Goal: Information Seeking & Learning: Learn about a topic

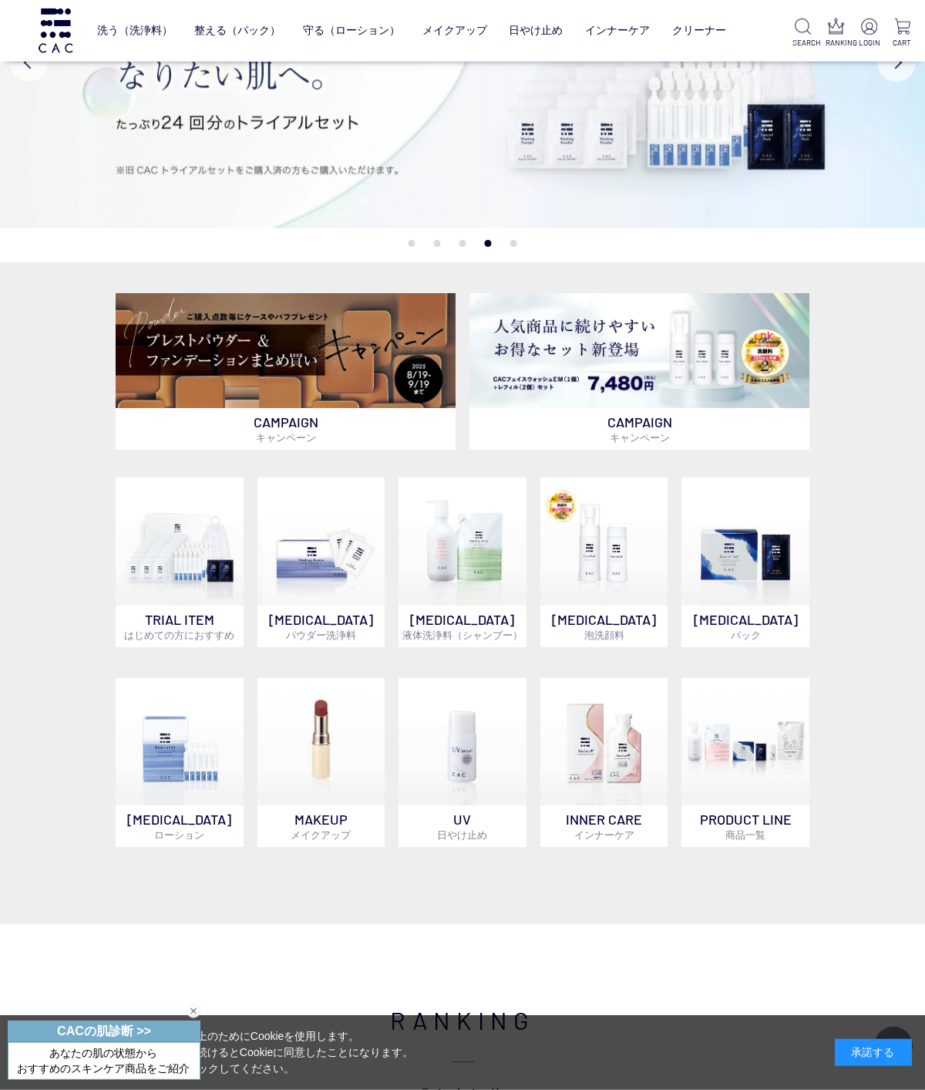
scroll to position [141, 0]
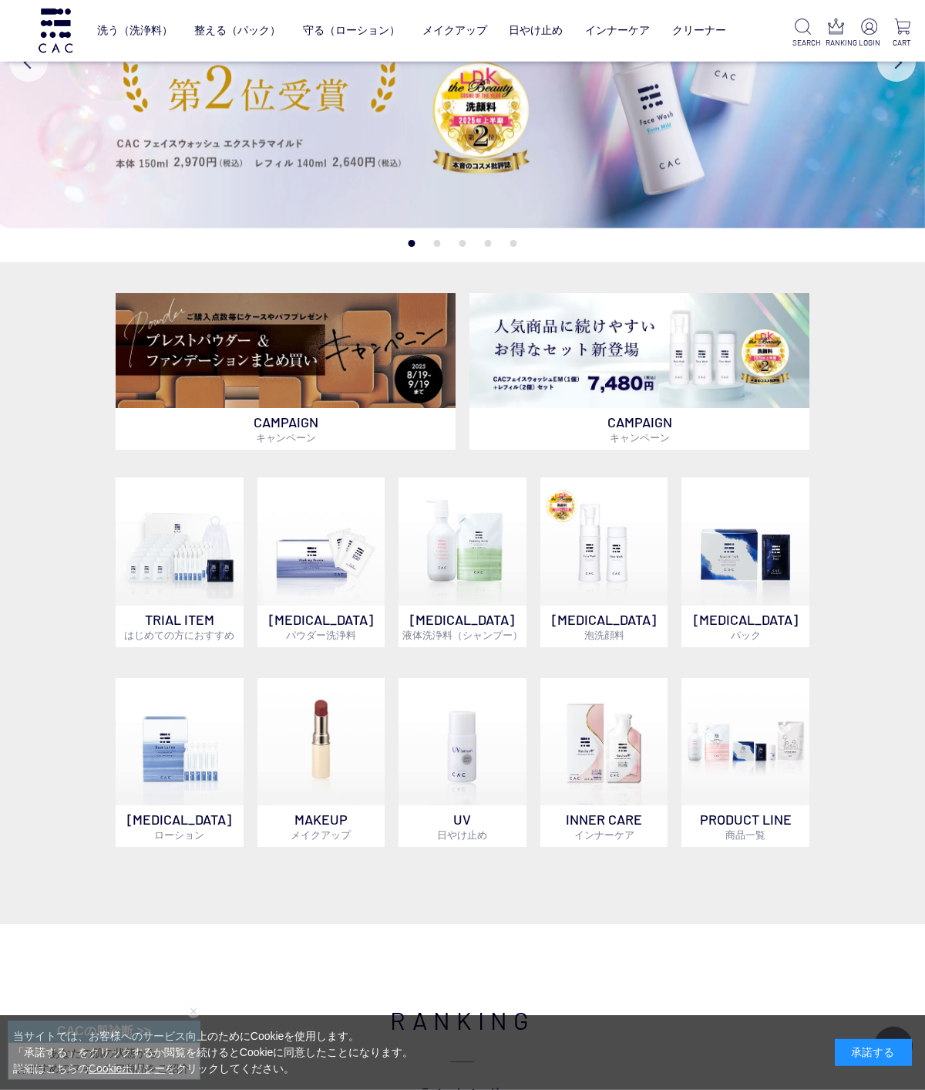
click at [736, 578] on img at bounding box center [746, 541] width 128 height 128
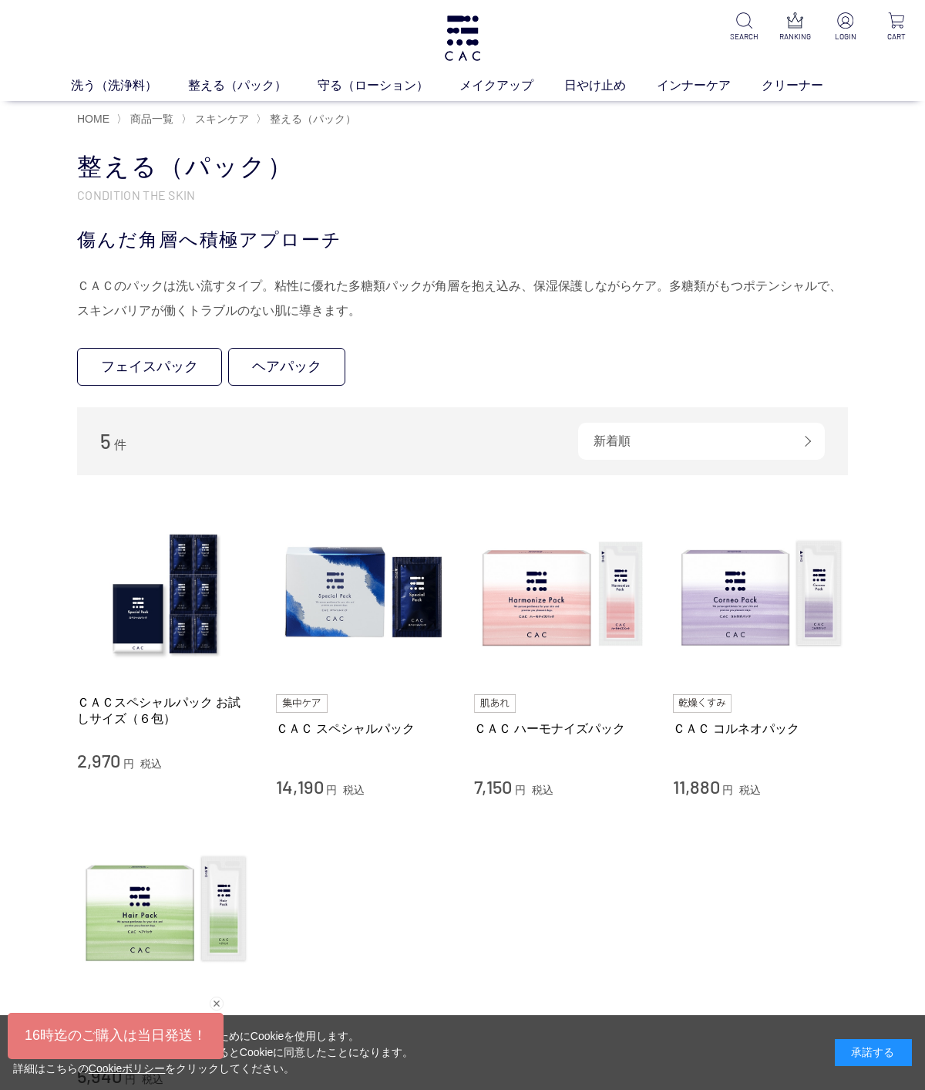
click at [535, 592] on img at bounding box center [562, 594] width 176 height 176
click at [715, 594] on img at bounding box center [761, 594] width 176 height 176
click at [327, 602] on img at bounding box center [364, 594] width 176 height 176
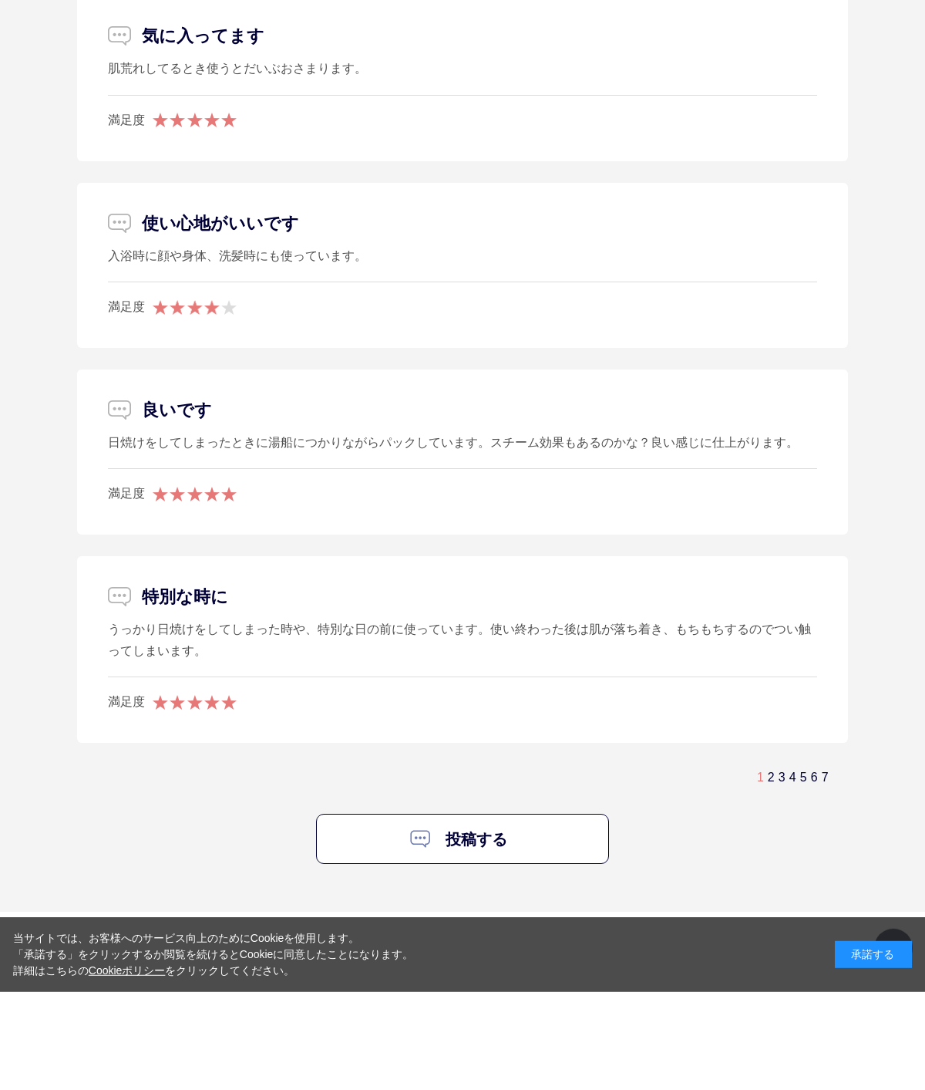
scroll to position [8750, 0]
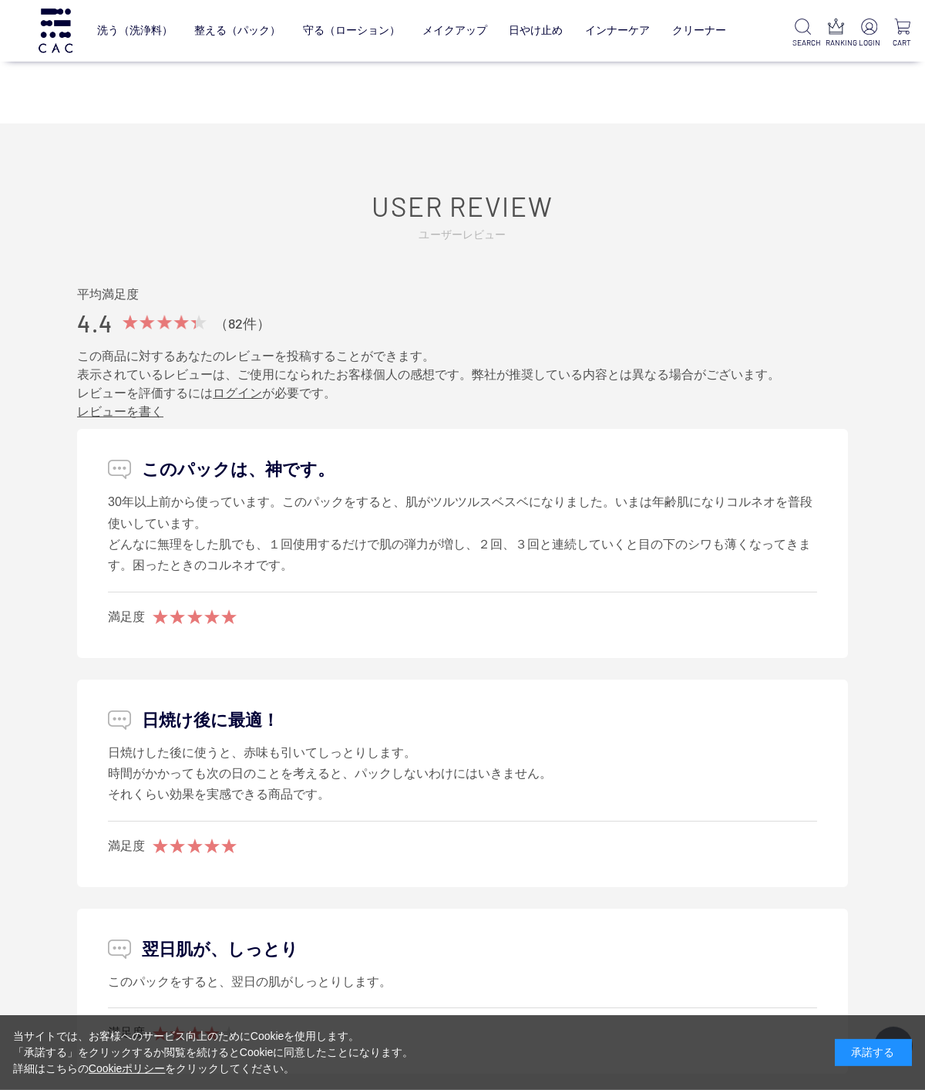
scroll to position [6699, 0]
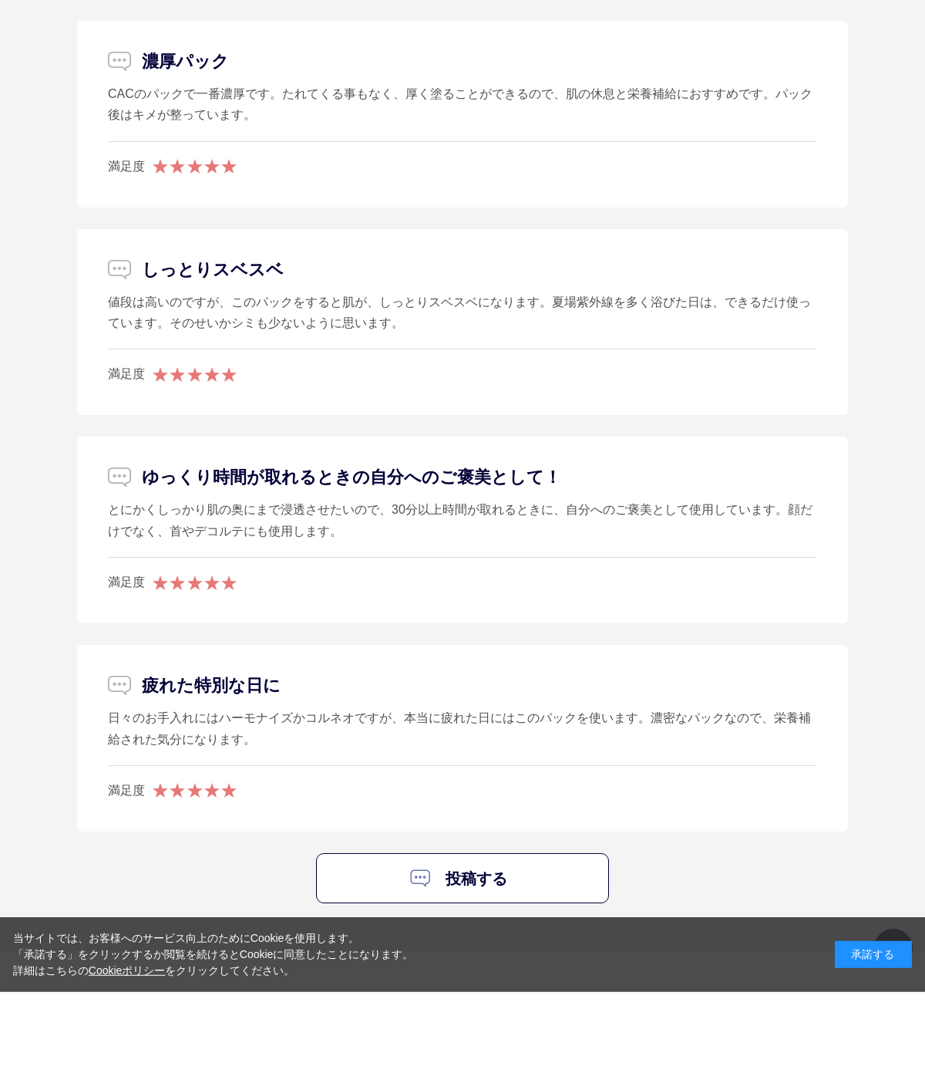
scroll to position [8297, 0]
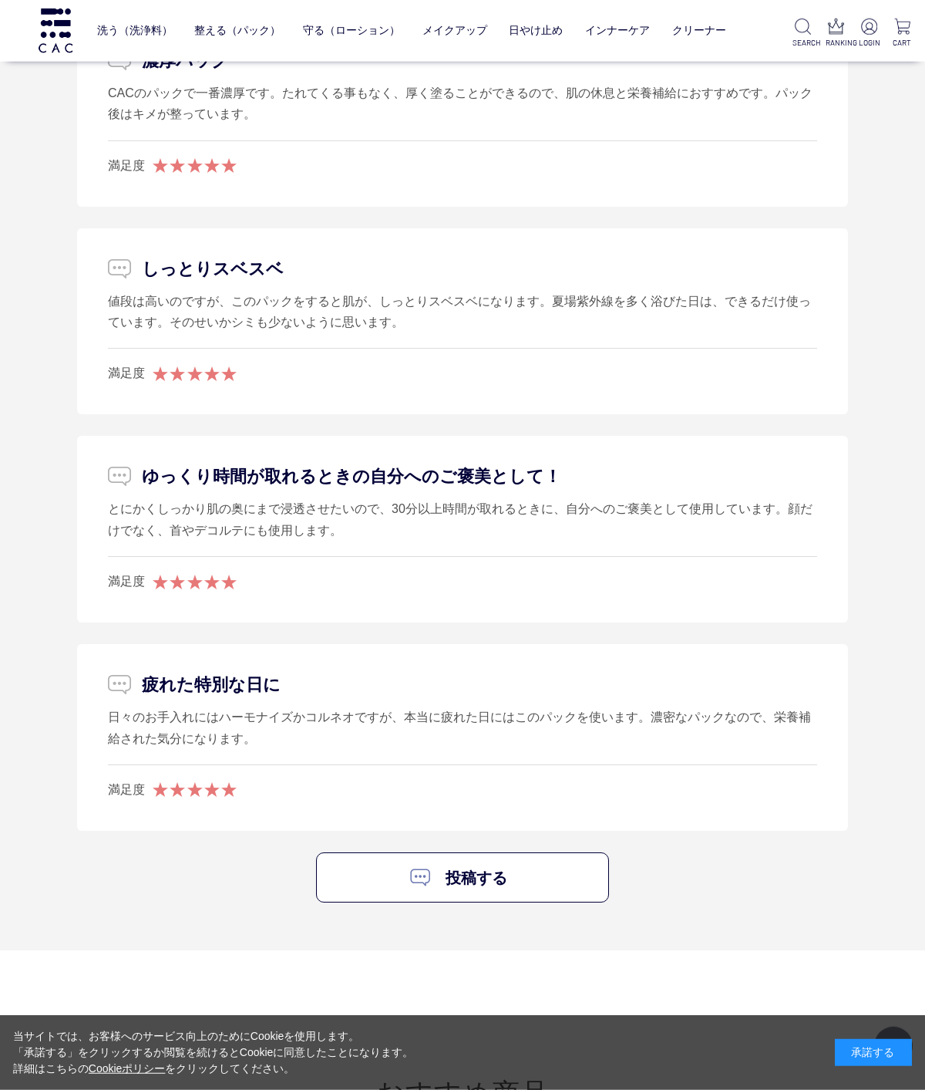
click at [338, 29] on link "守る（ローション）" at bounding box center [351, 30] width 97 height 36
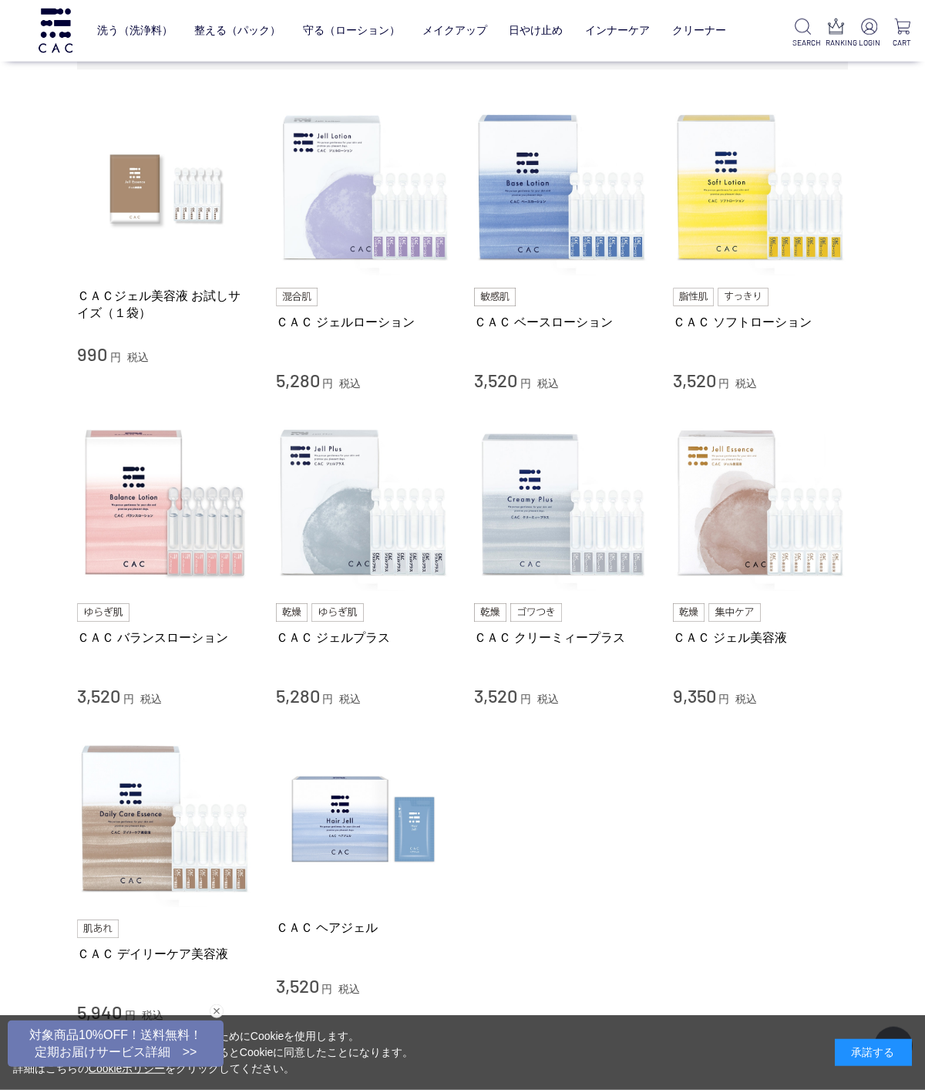
scroll to position [280, 0]
click at [519, 216] on img at bounding box center [562, 188] width 176 height 176
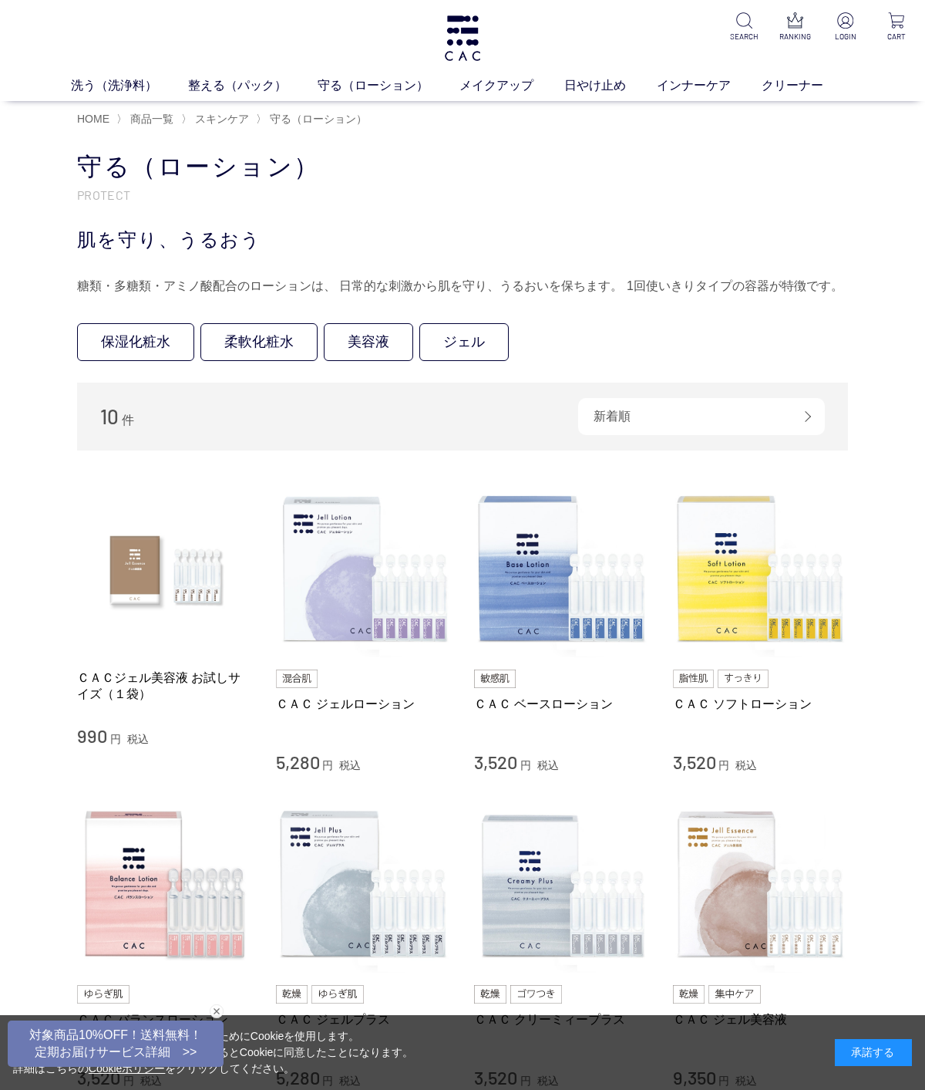
scroll to position [380, 0]
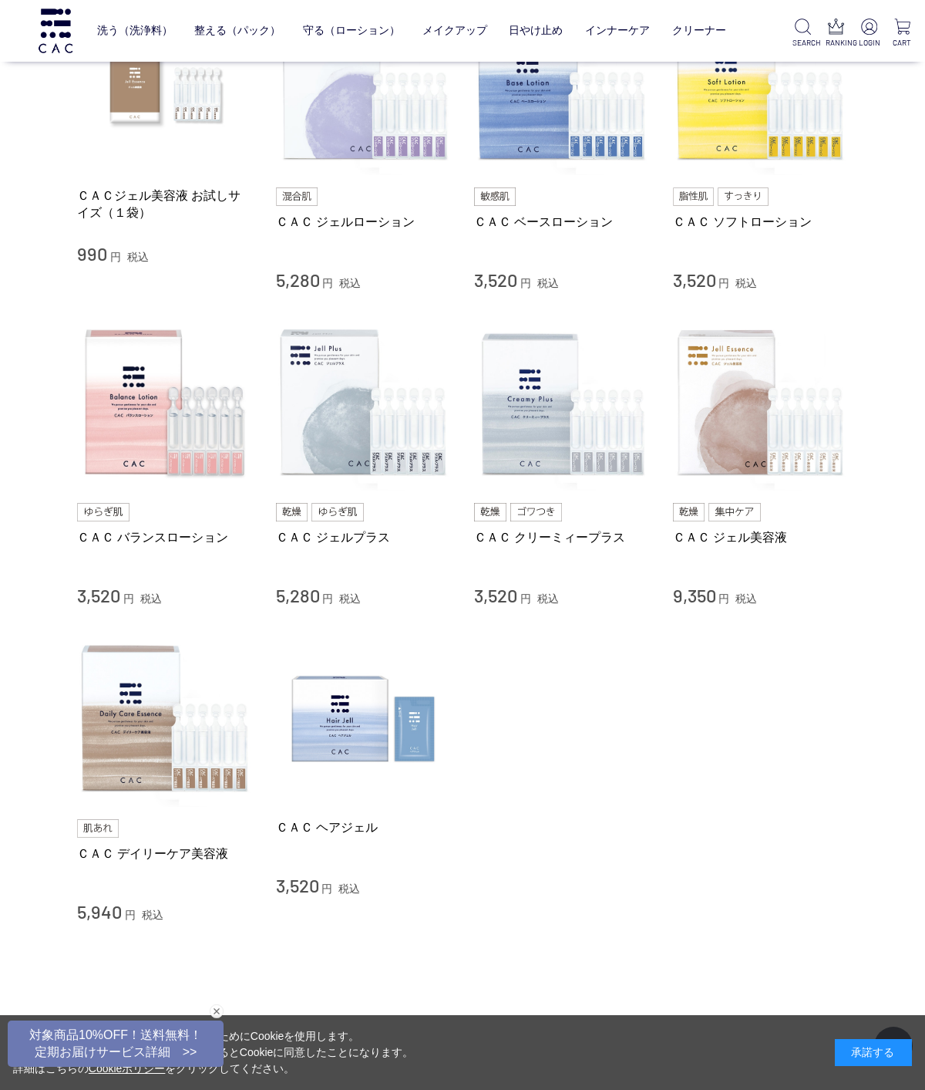
click at [116, 408] on img at bounding box center [165, 403] width 176 height 176
click at [527, 128] on img at bounding box center [562, 88] width 176 height 176
click at [724, 125] on img at bounding box center [761, 88] width 176 height 176
click at [533, 130] on img at bounding box center [562, 88] width 176 height 176
click at [154, 401] on img at bounding box center [165, 403] width 176 height 176
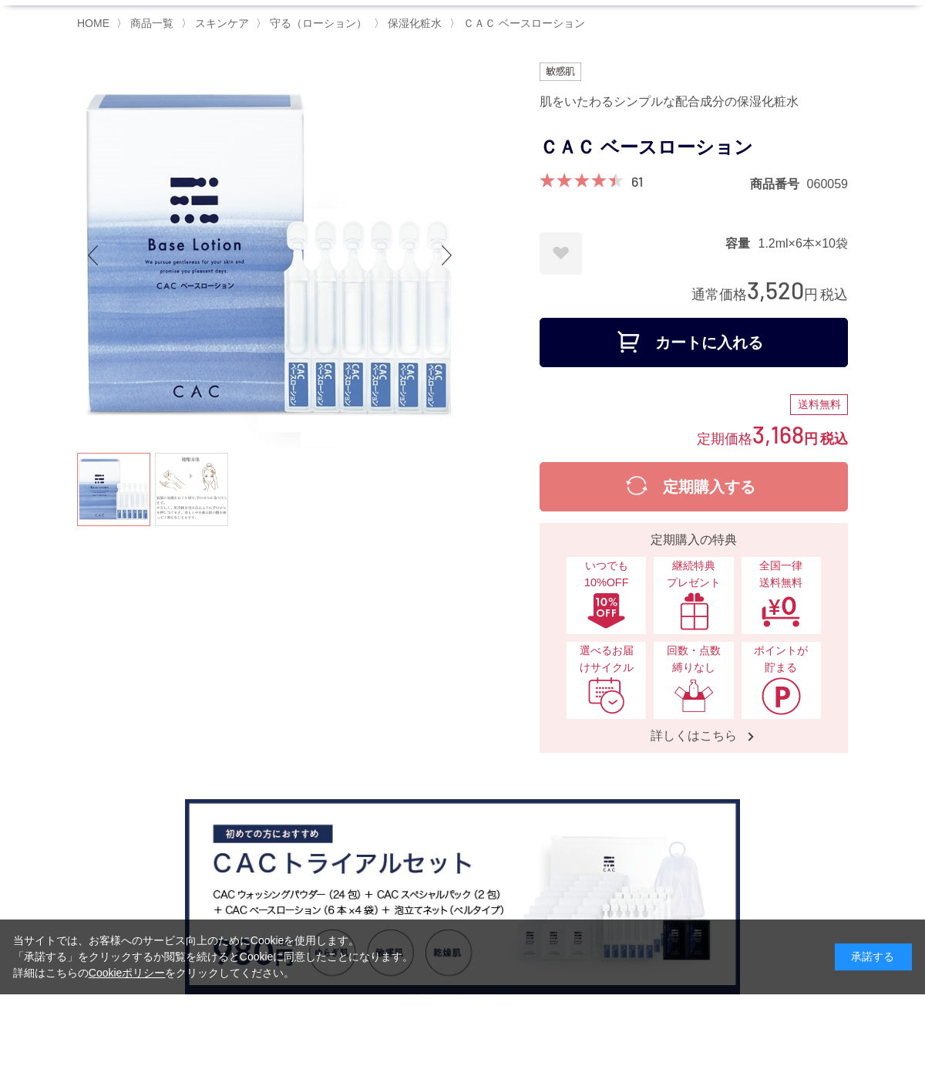
scroll to position [96, 0]
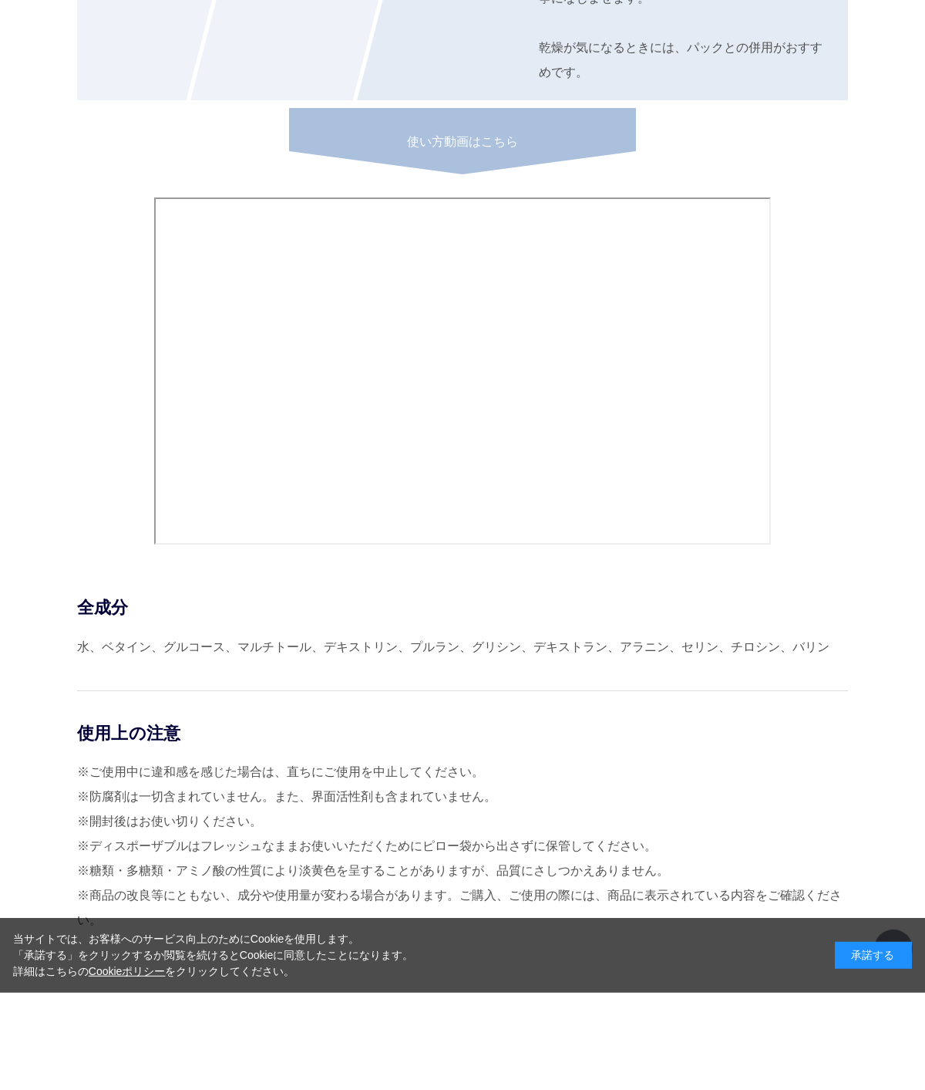
scroll to position [6374, 0]
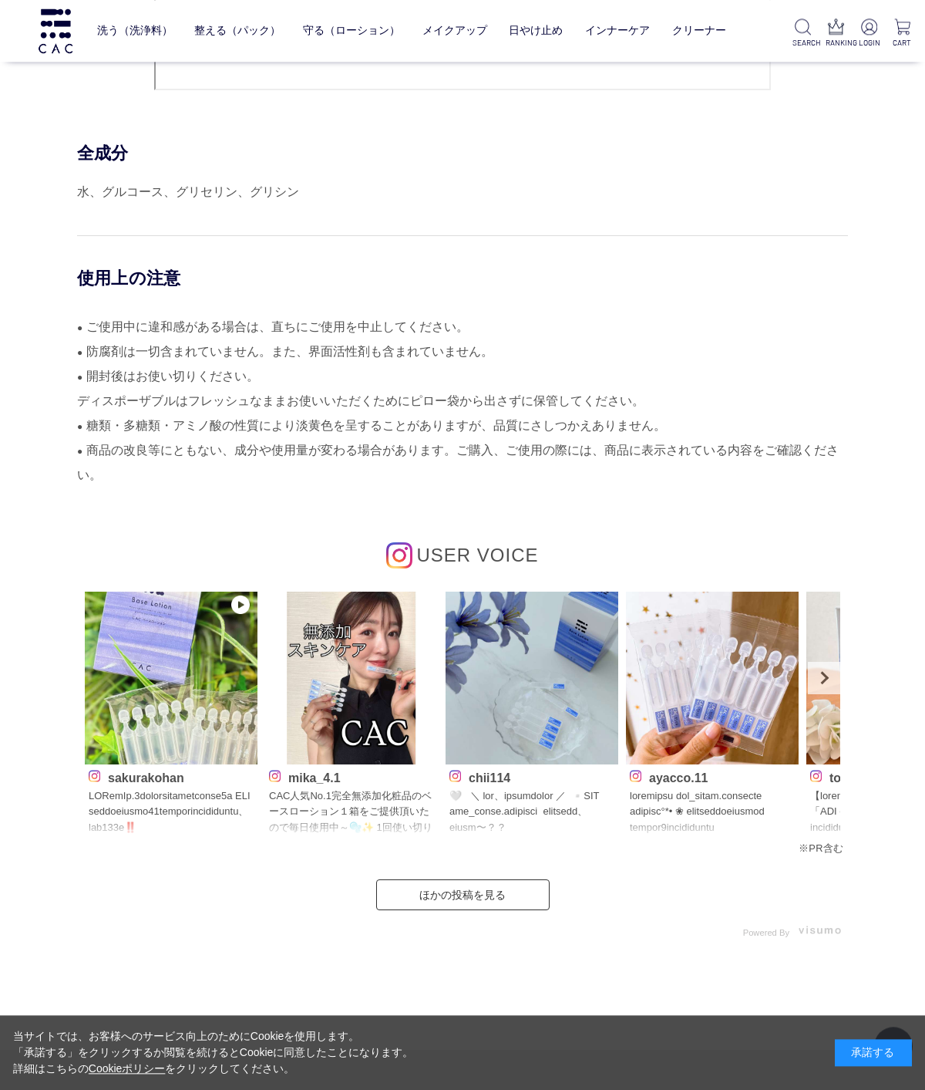
scroll to position [7067, 0]
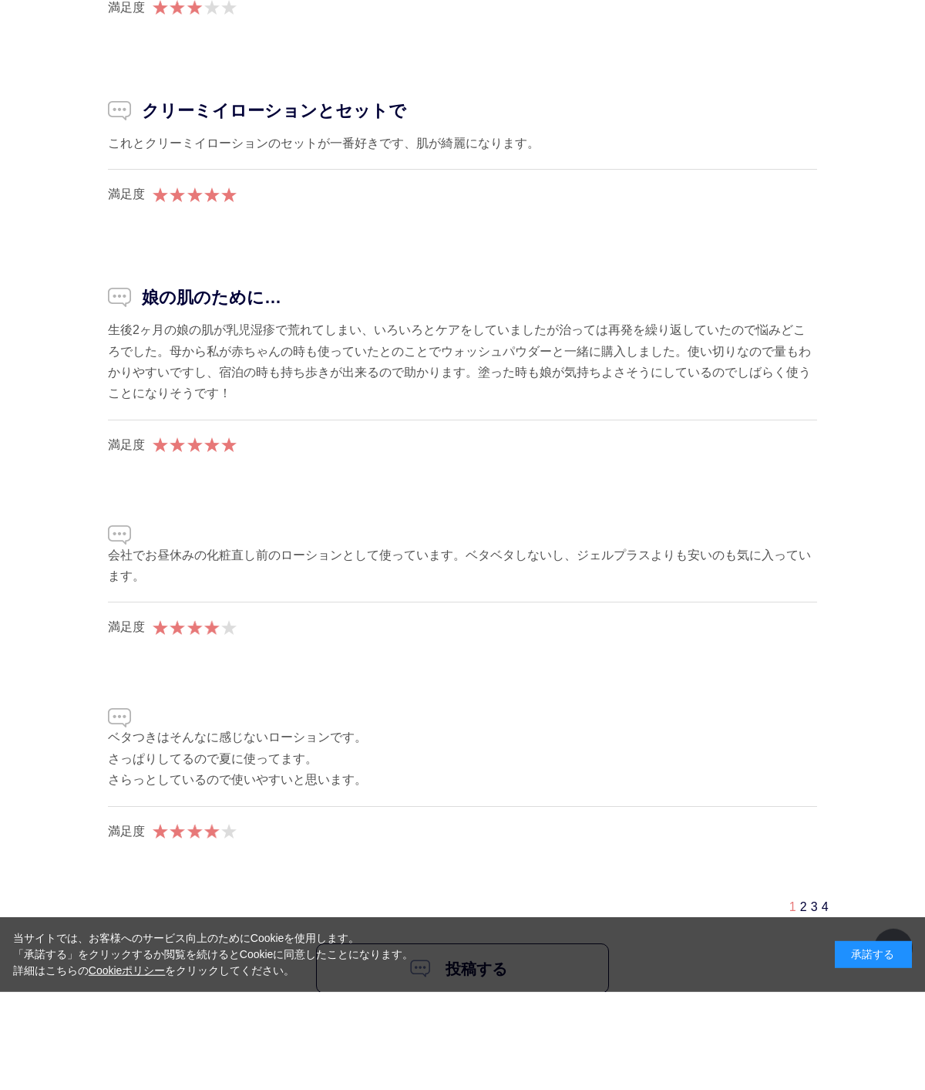
scroll to position [8874, 0]
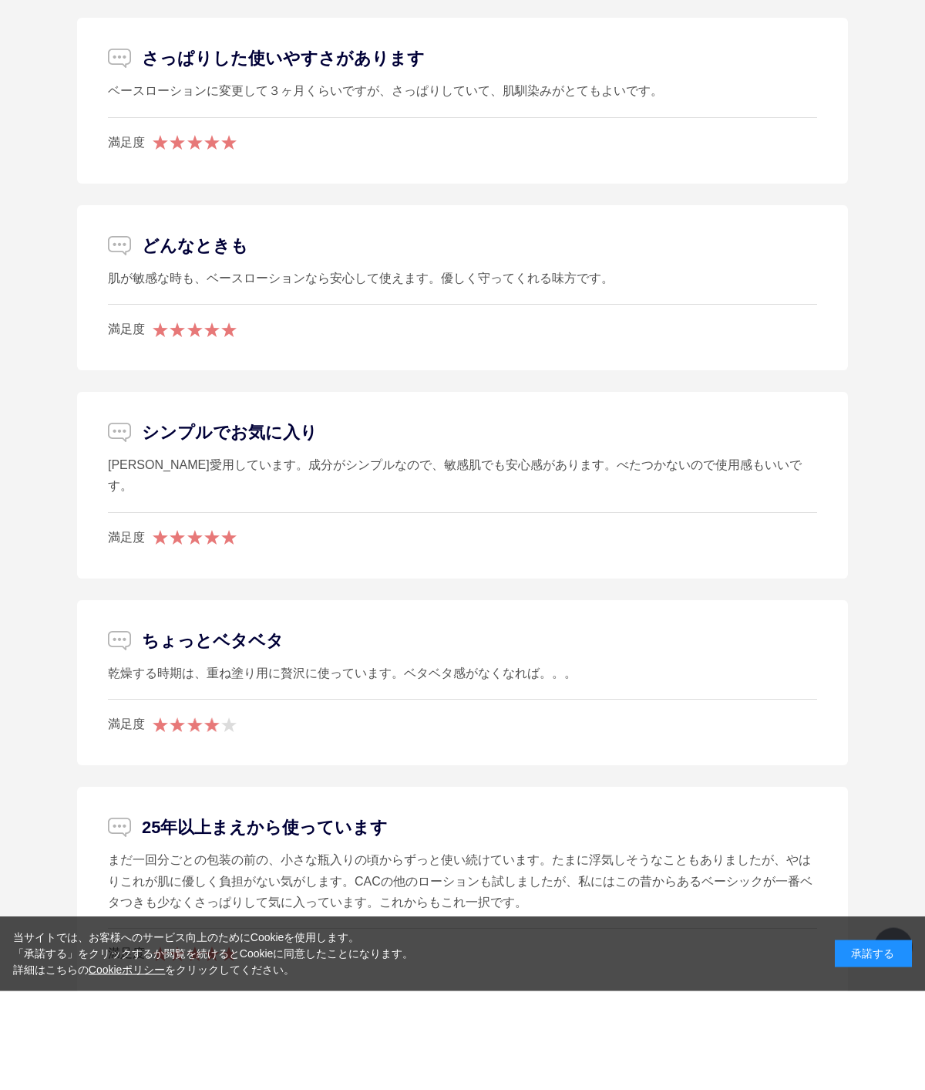
scroll to position [9117, 0]
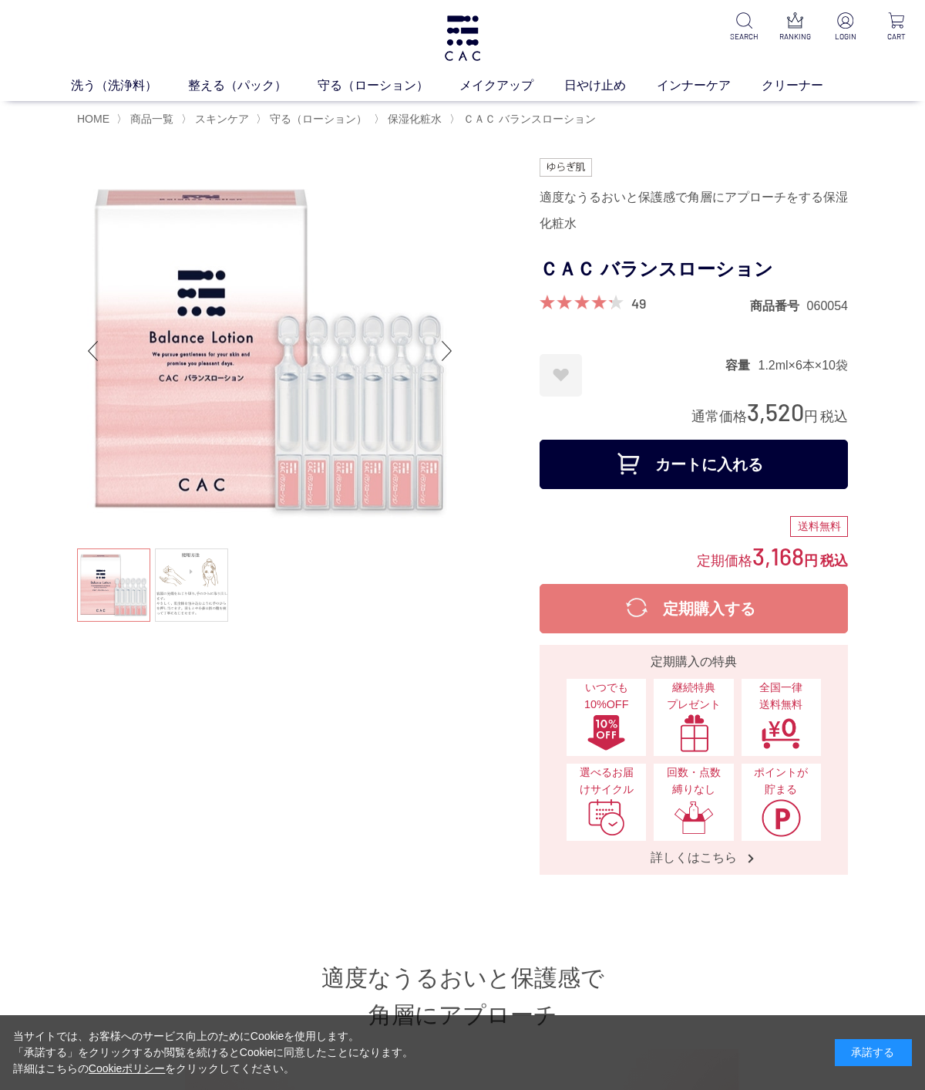
click at [592, 93] on link "日やけ止め" at bounding box center [610, 85] width 93 height 19
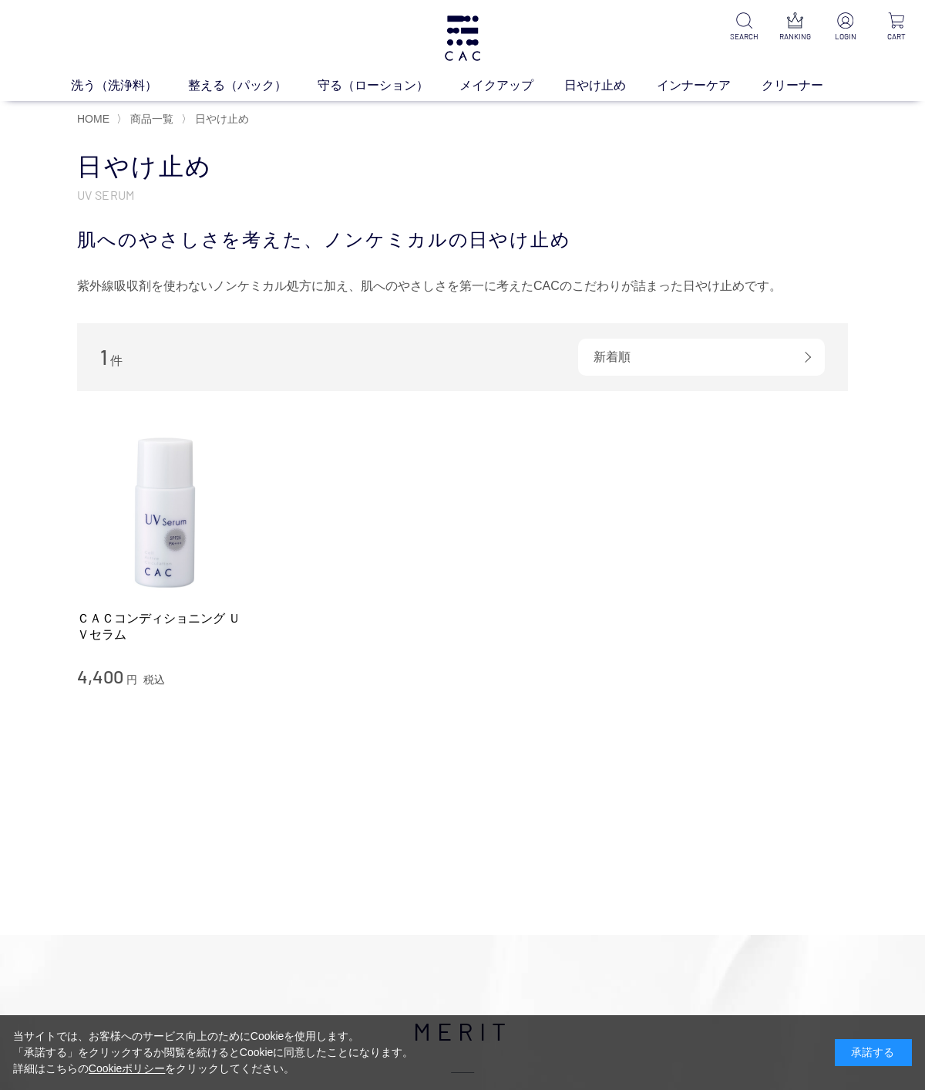
click at [157, 513] on img at bounding box center [165, 510] width 176 height 176
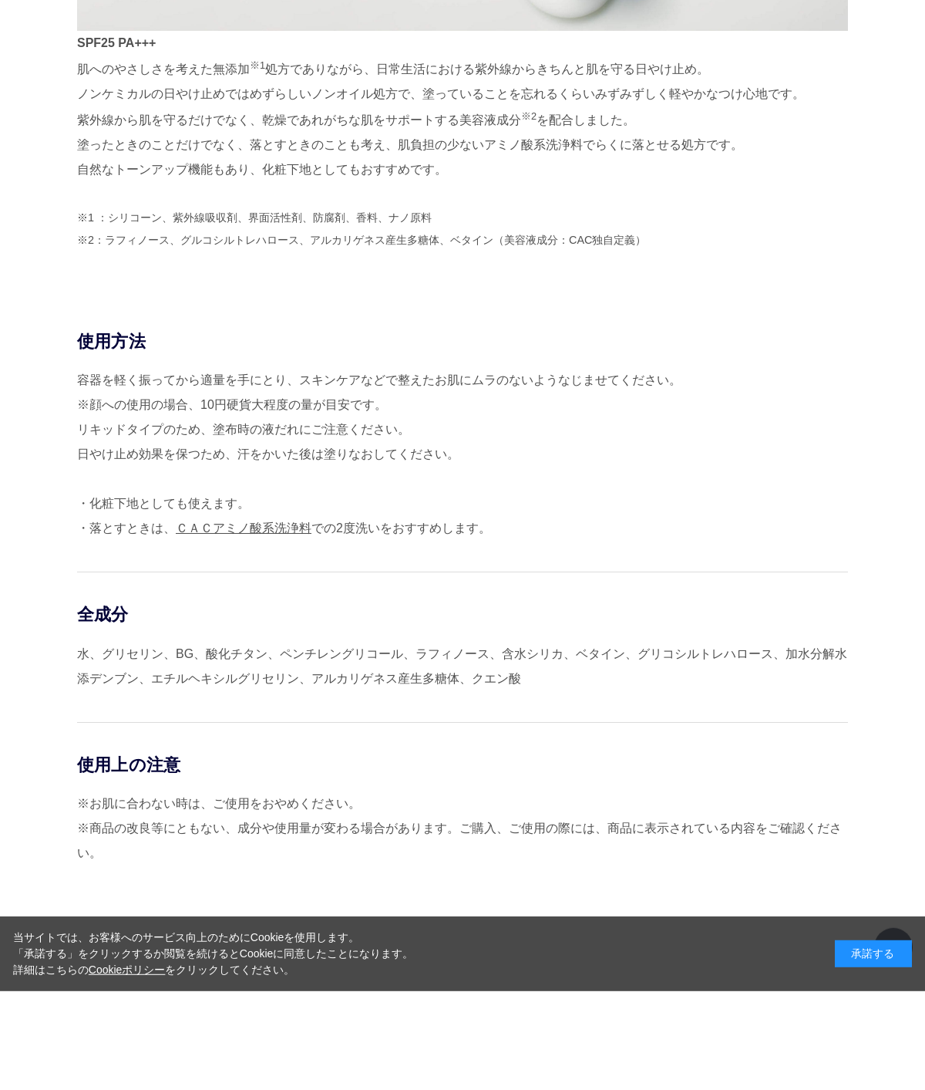
scroll to position [1111, 0]
